Goal: Navigation & Orientation: Find specific page/section

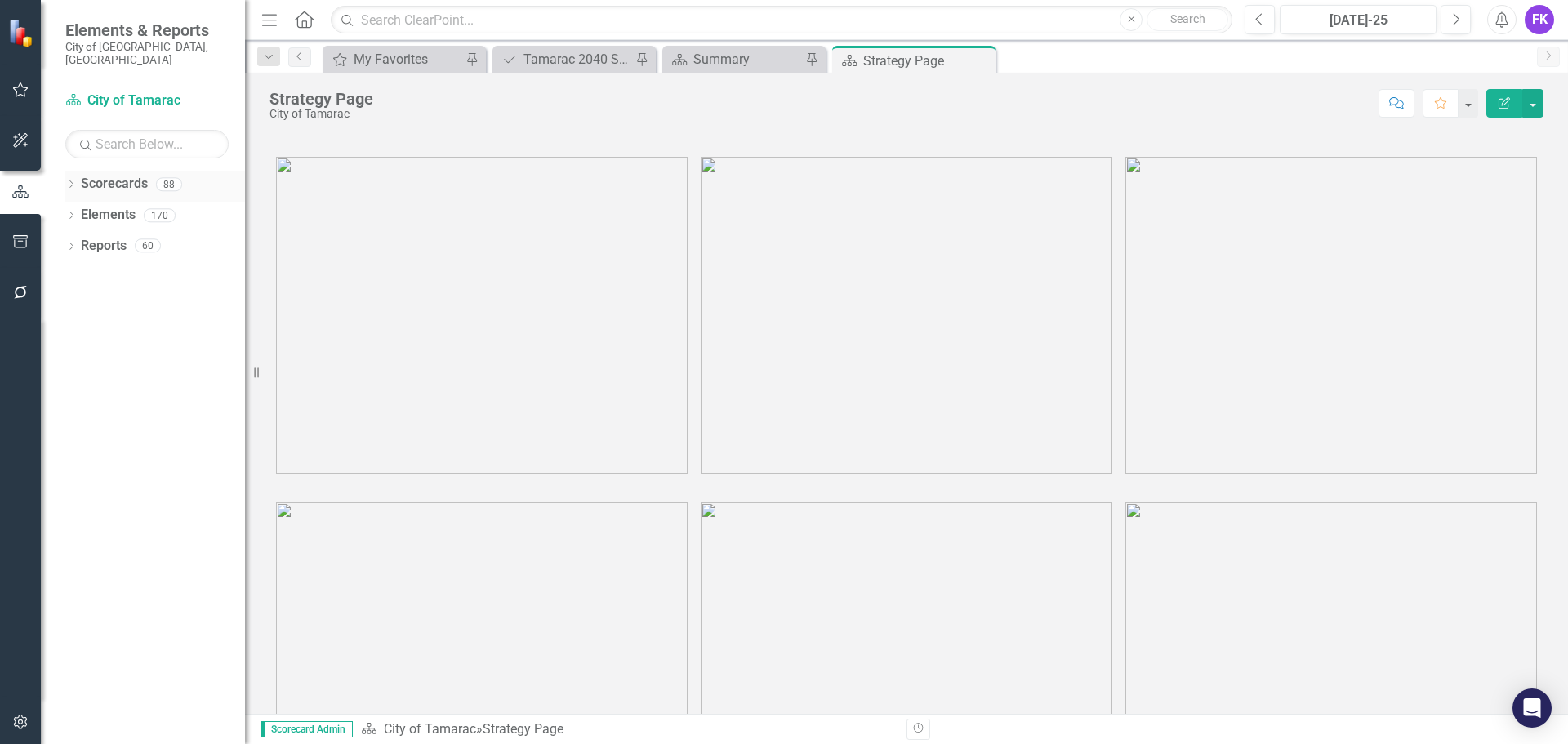
click at [108, 174] on link "Scorecards" at bounding box center [113, 183] width 67 height 18
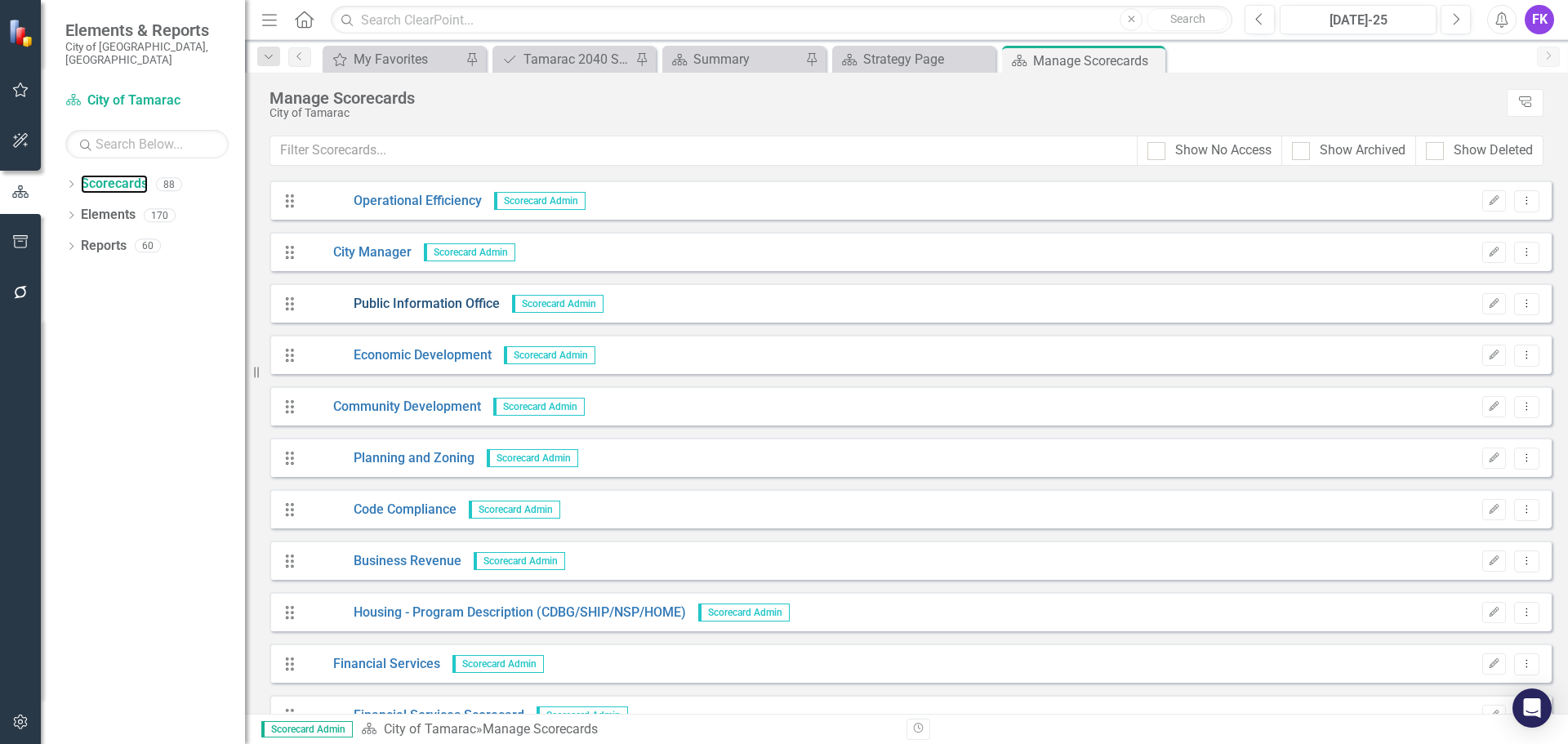
scroll to position [735, 0]
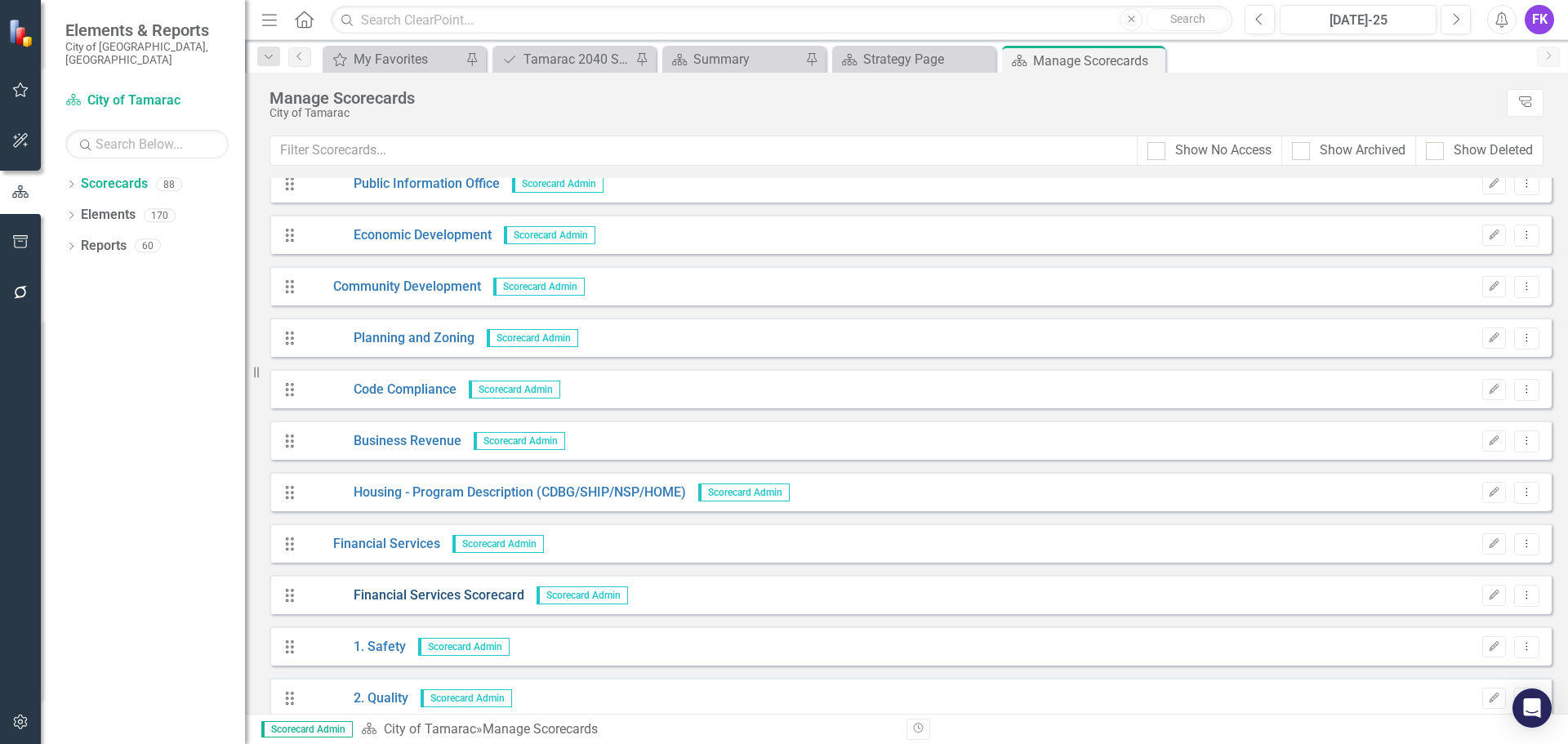
click at [397, 591] on link "Financial Services Scorecard" at bounding box center [414, 595] width 220 height 18
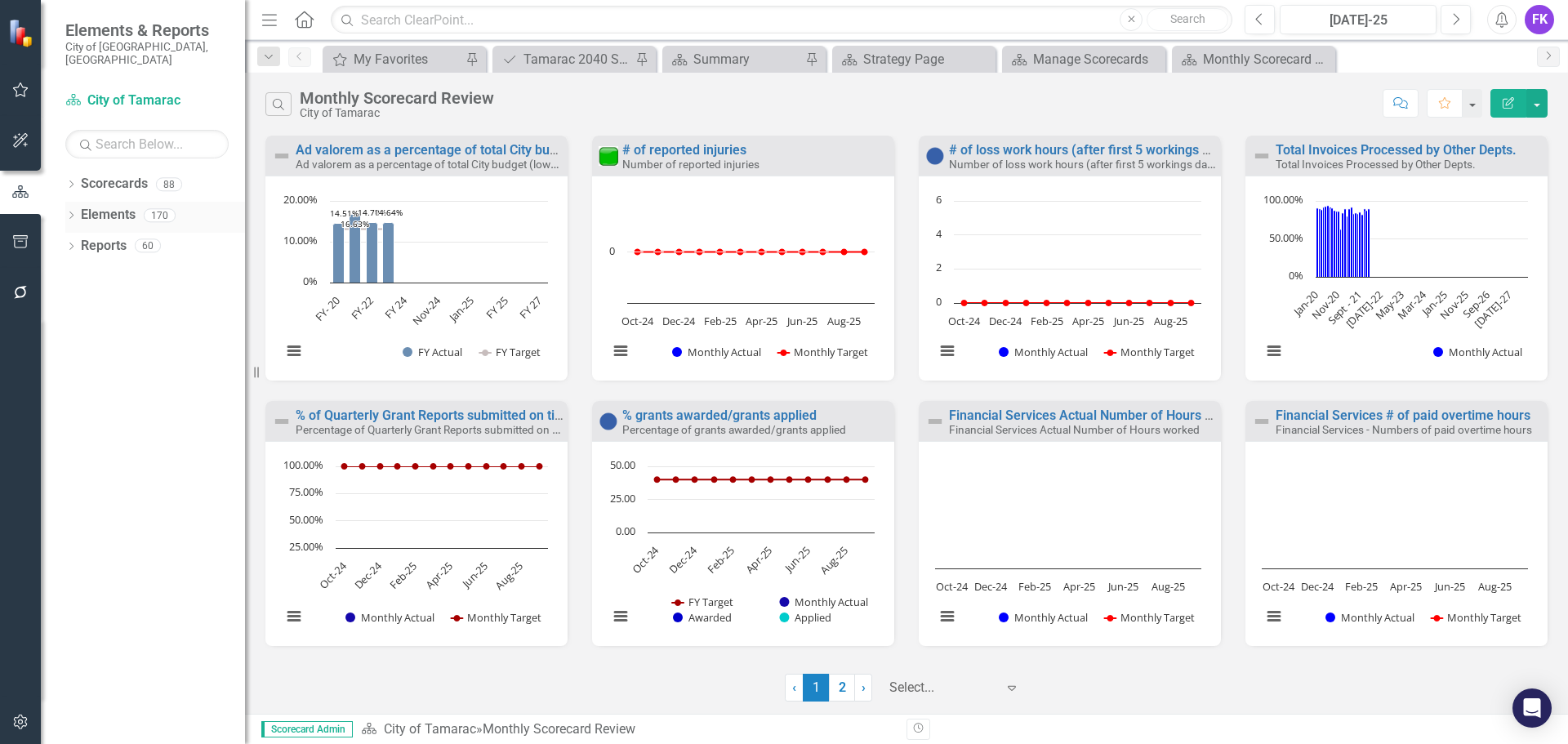
click at [118, 205] on link "Elements" at bounding box center [108, 214] width 54 height 18
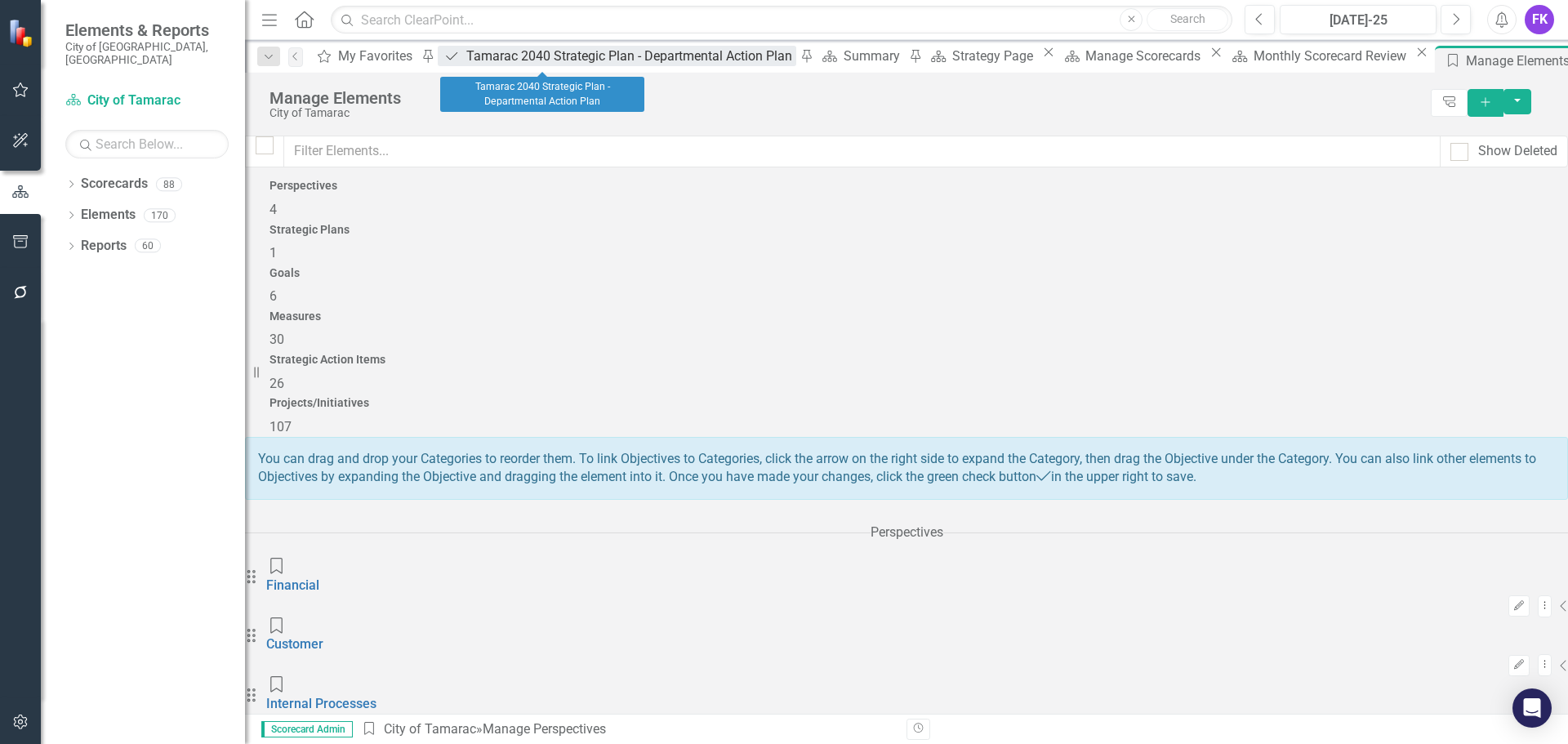
click at [540, 57] on div "Tamarac 2040 Strategic Plan - Departmental Action Plan" at bounding box center [630, 55] width 330 height 20
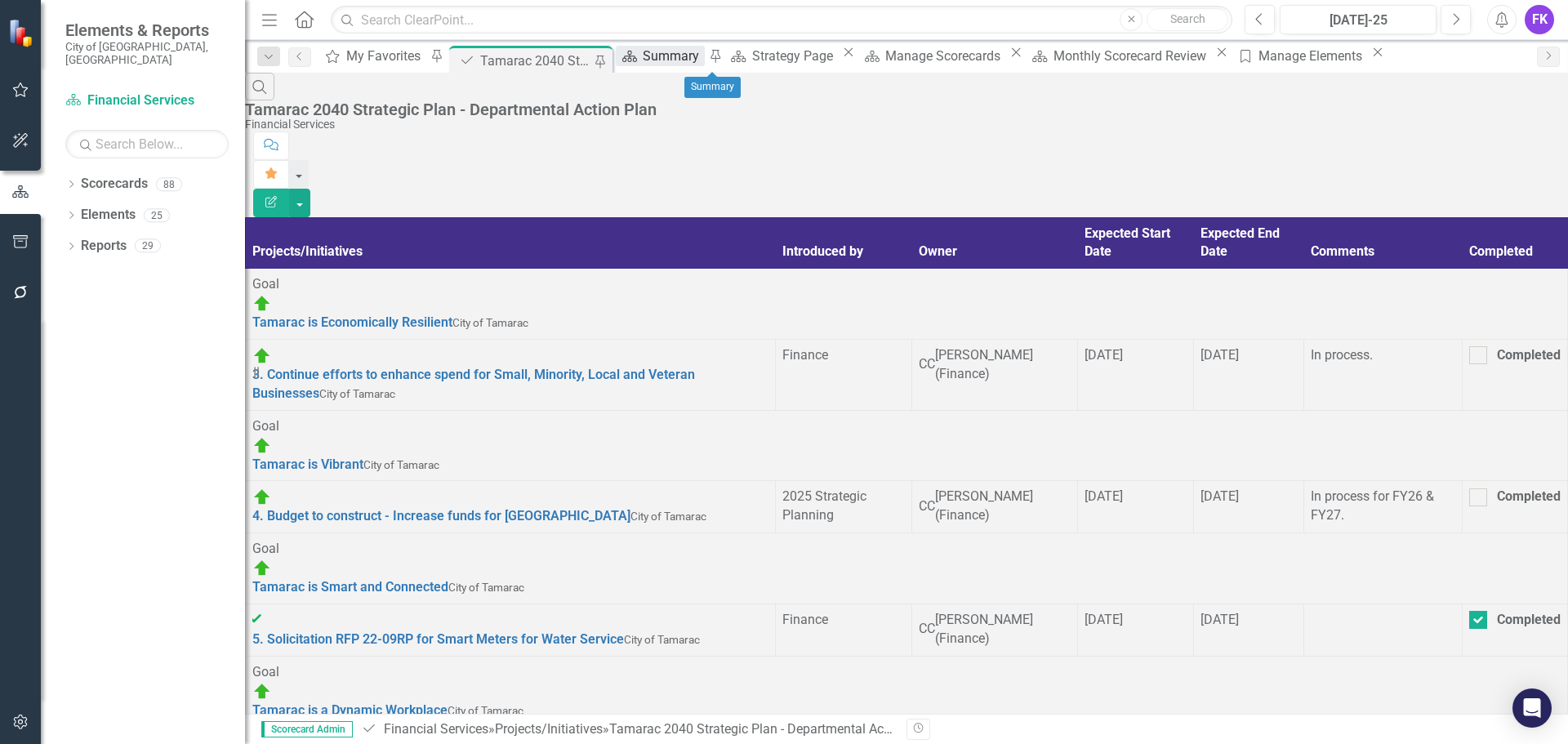
click at [704, 52] on div "Summary" at bounding box center [672, 55] width 61 height 20
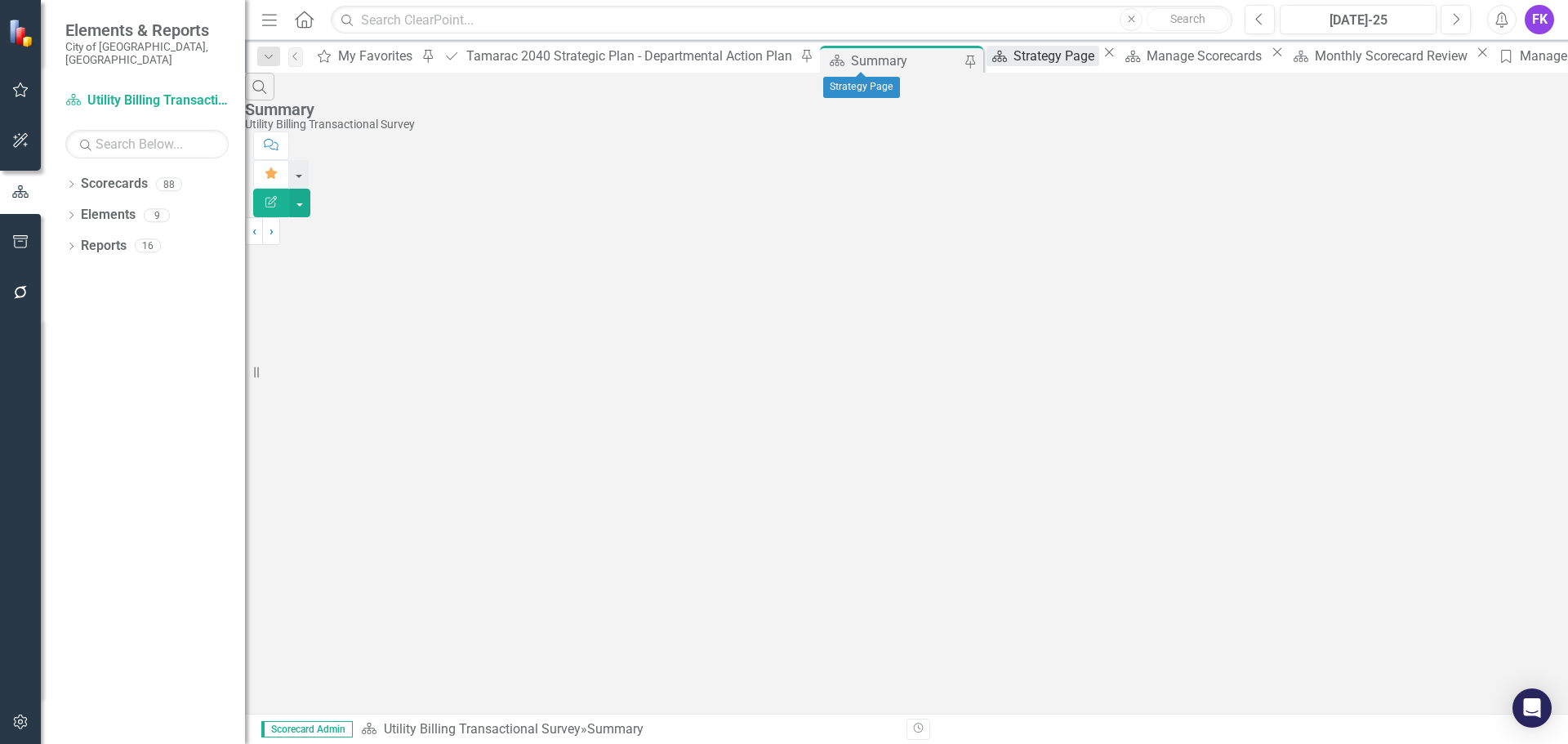
click at [1013, 56] on div "Strategy Page" at bounding box center [1056, 55] width 86 height 20
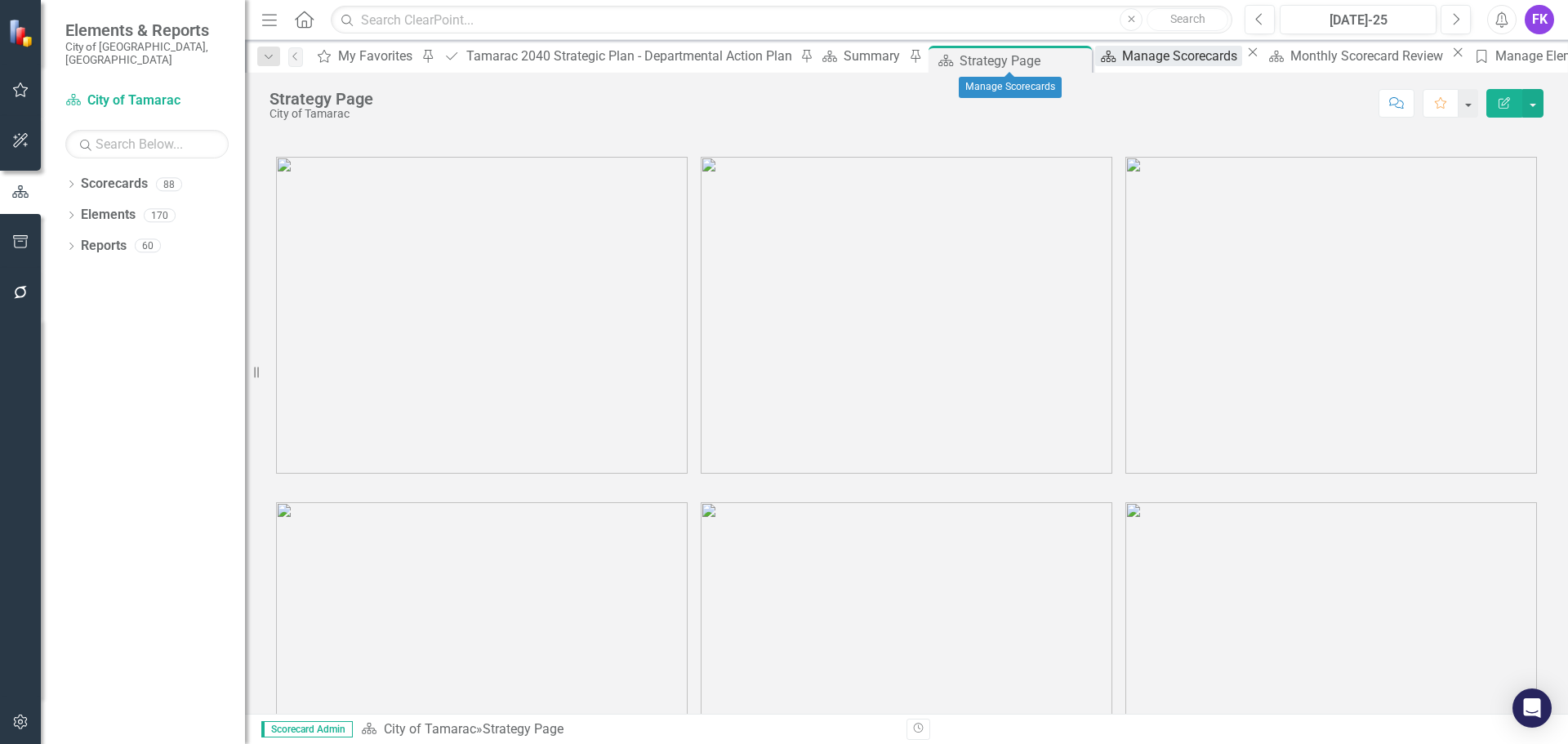
click at [1122, 61] on div "Manage Scorecards" at bounding box center [1182, 55] width 120 height 20
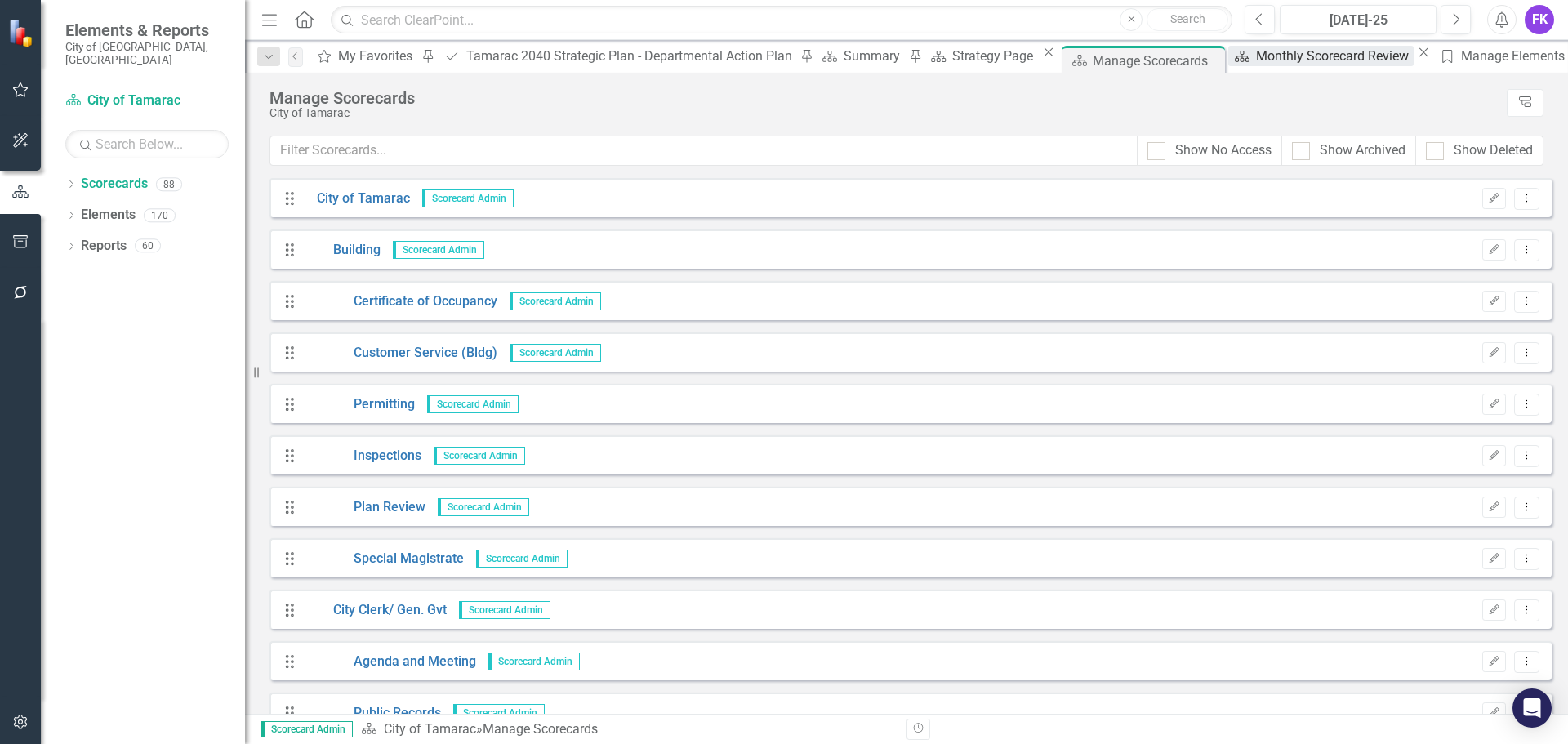
click at [1256, 63] on div "Monthly Scorecard Review" at bounding box center [1335, 55] width 158 height 20
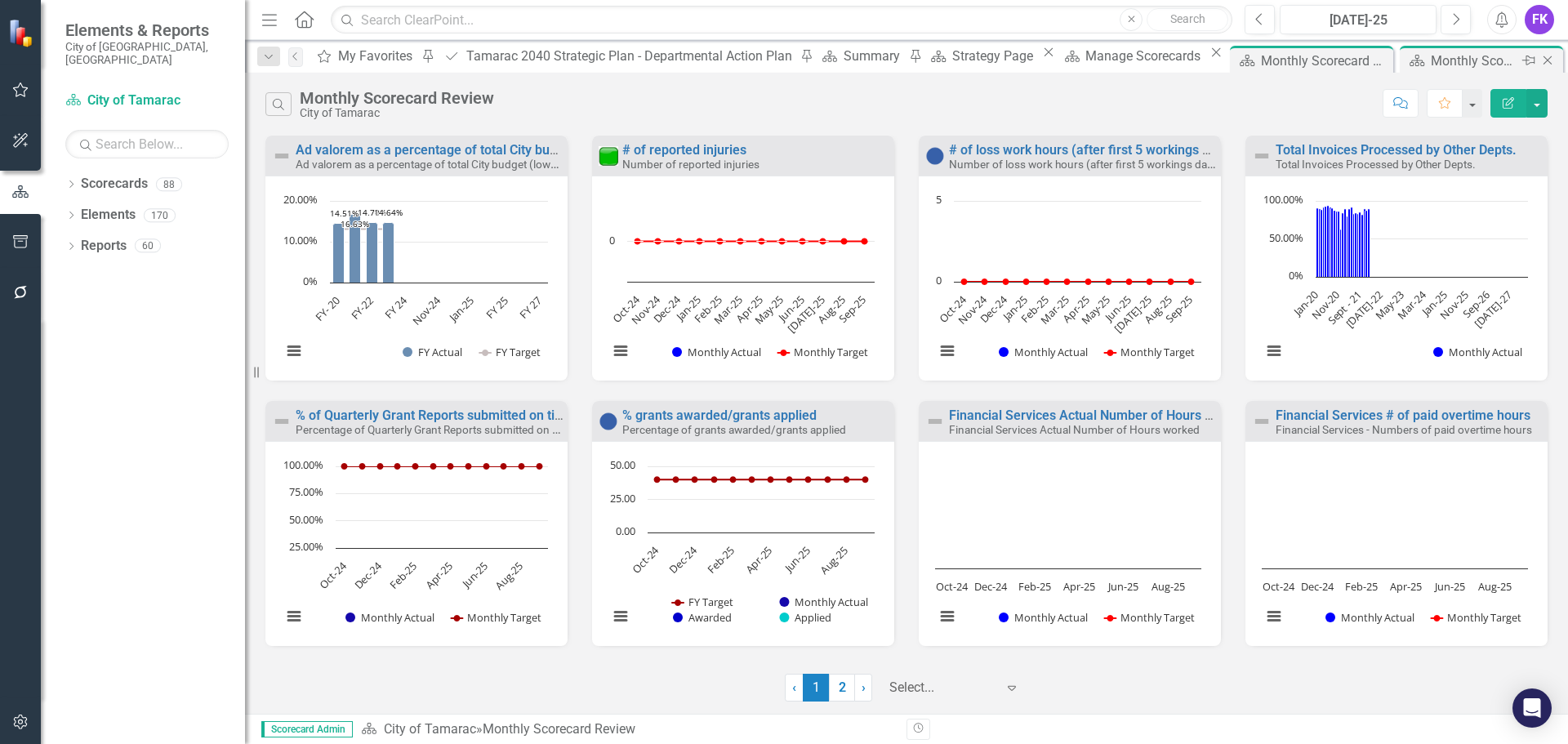
click at [1430, 63] on div "Monthly Scorecard Review" at bounding box center [1474, 60] width 87 height 20
click at [1430, 61] on div "Monthly Scorecard Review" at bounding box center [1474, 60] width 87 height 20
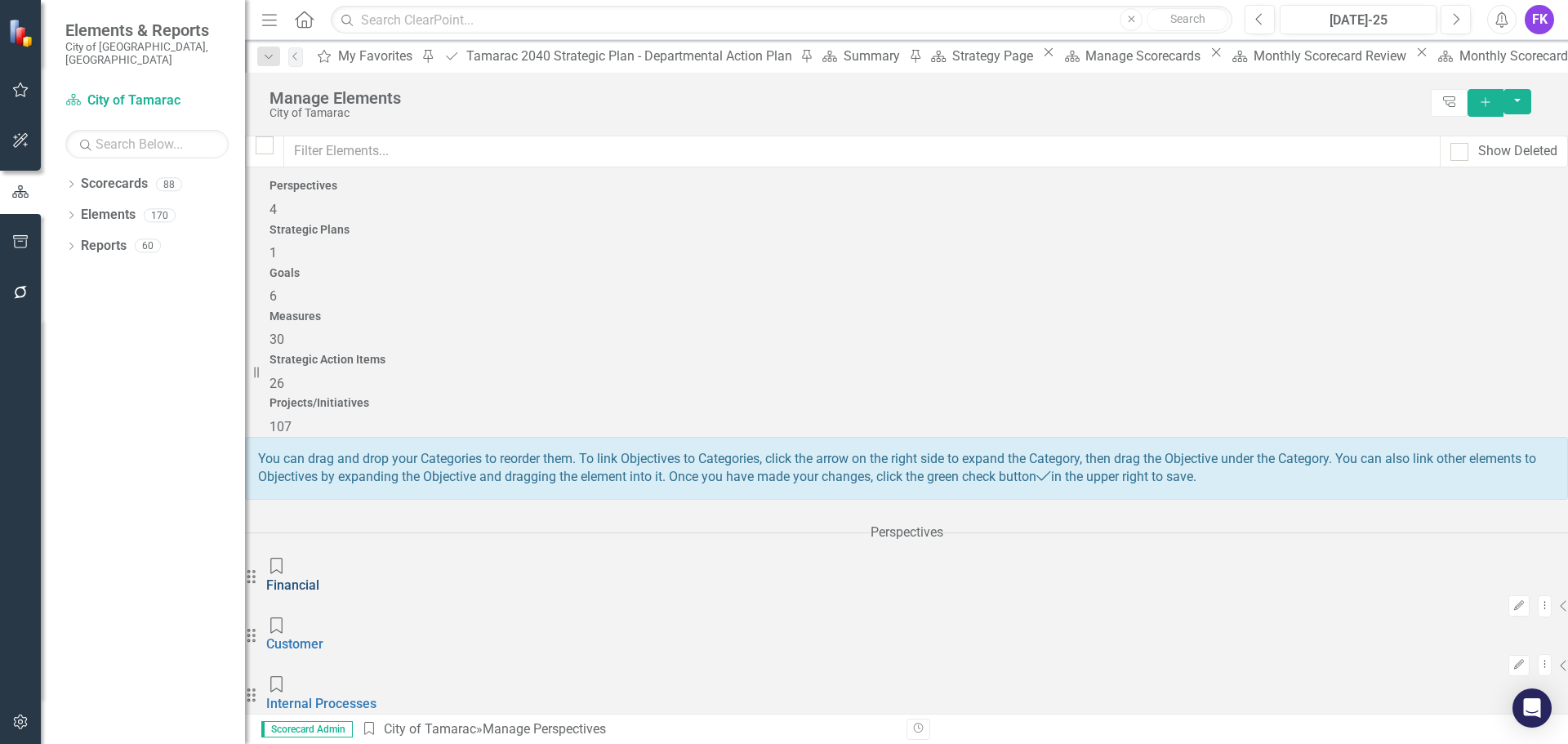
click at [320, 577] on link "Financial" at bounding box center [292, 585] width 53 height 16
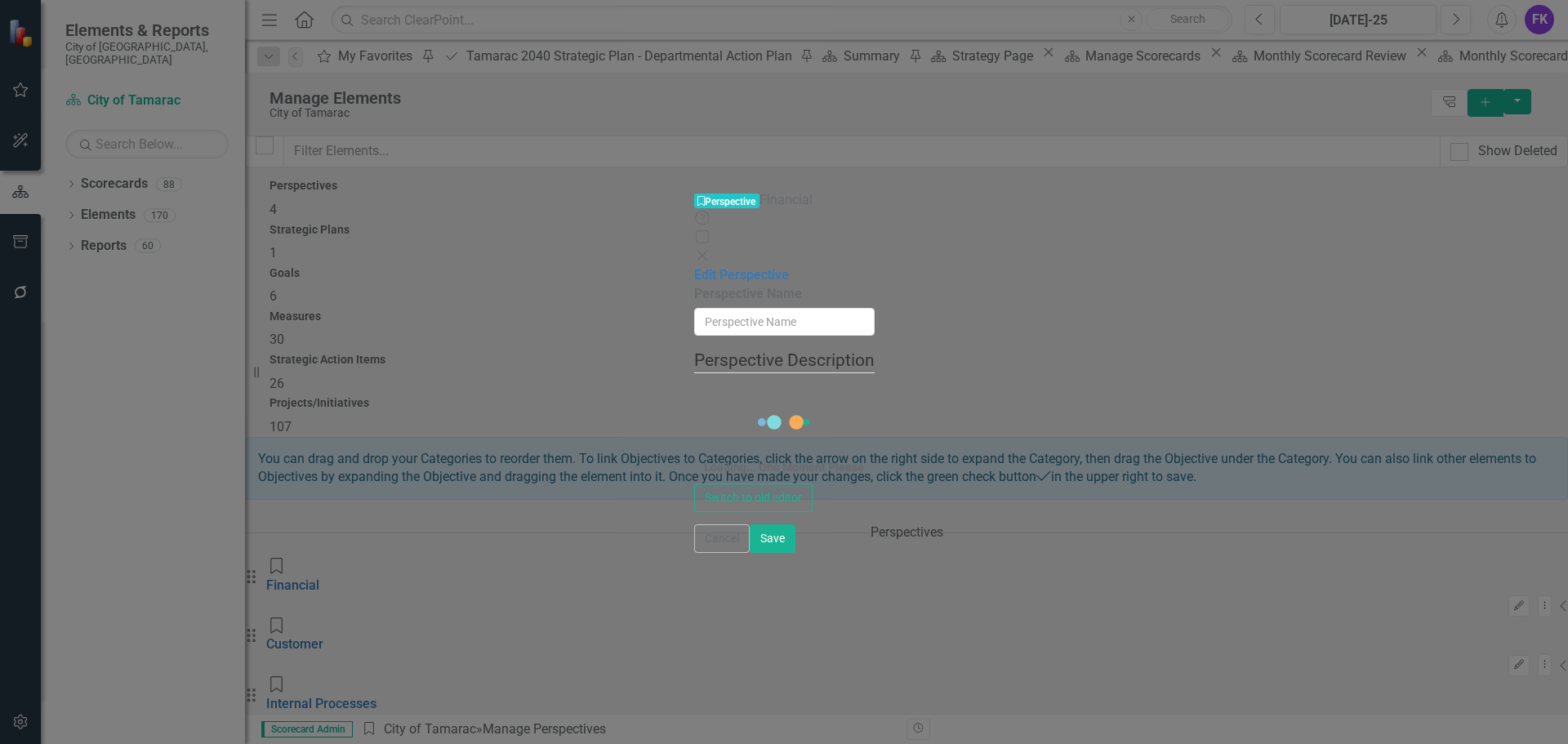
type input "Financial"
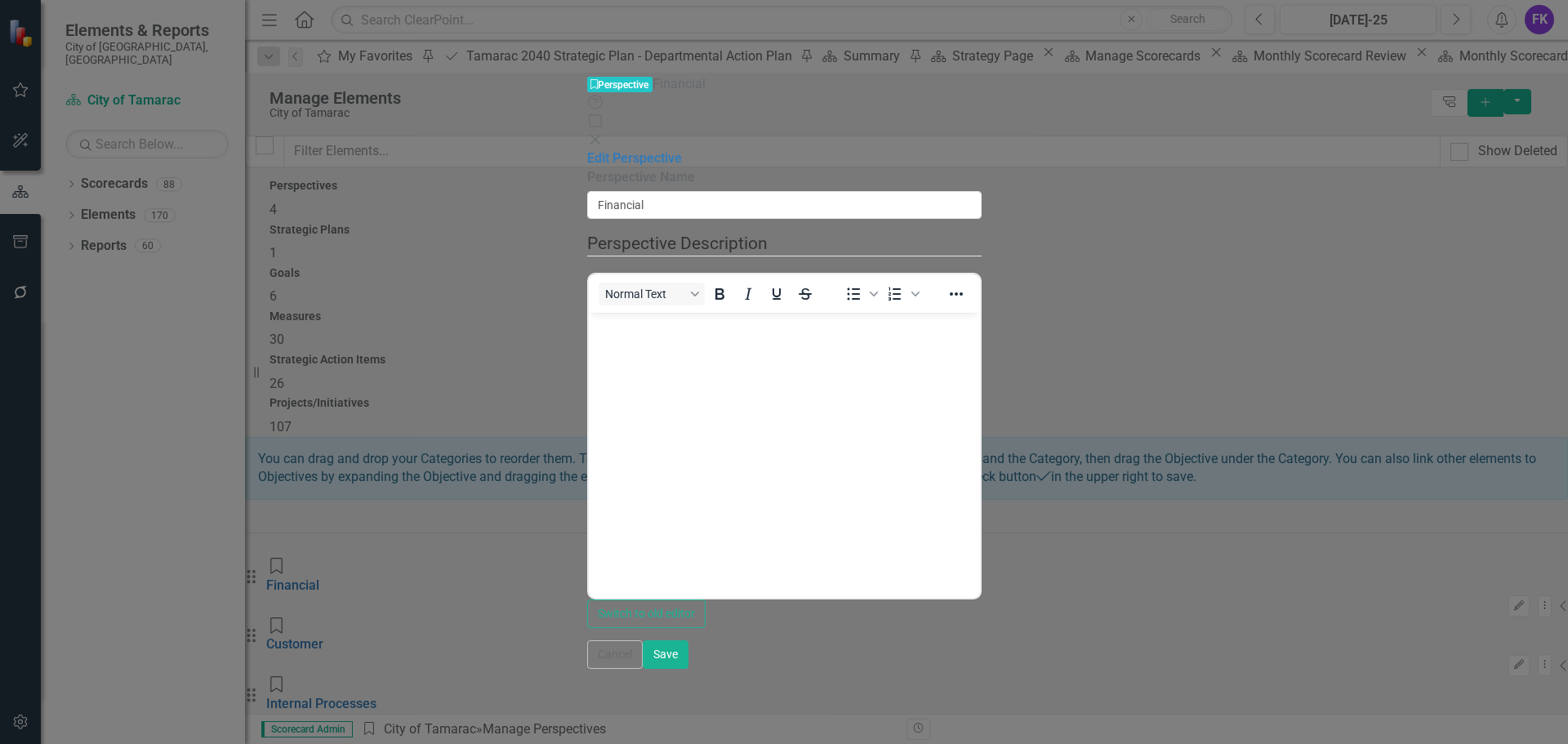
click at [603, 133] on icon "Close" at bounding box center [595, 139] width 16 height 13
